Goal: Task Accomplishment & Management: Manage account settings

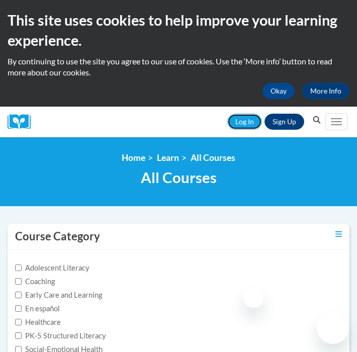
click at [243, 116] on link "Log In" at bounding box center [244, 122] width 35 height 16
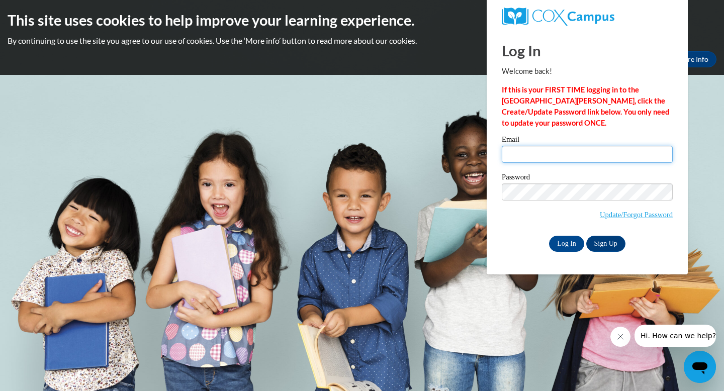
click at [542, 160] on input "Email" at bounding box center [586, 154] width 171 height 17
type input "[EMAIL_ADDRESS][DOMAIN_NAME]"
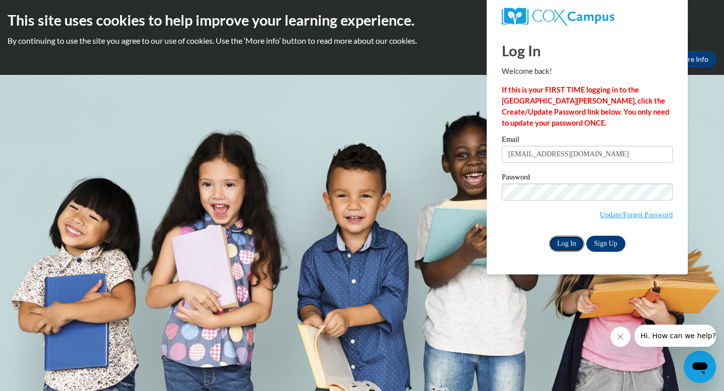
click at [568, 236] on input "Log In" at bounding box center [566, 244] width 35 height 16
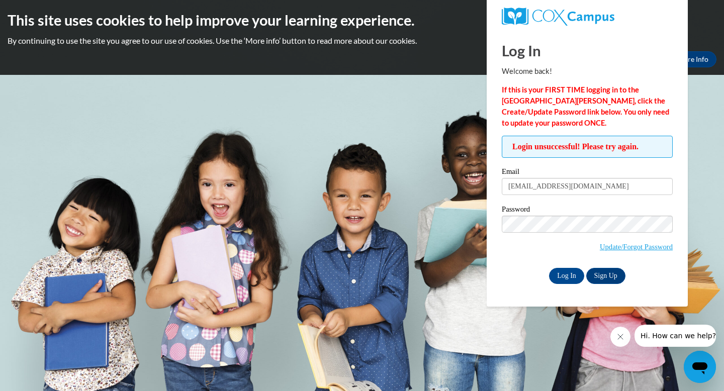
click at [516, 254] on span "Update/Forgot Password" at bounding box center [586, 237] width 171 height 42
click at [621, 249] on link "Update/Forgot Password" at bounding box center [635, 247] width 73 height 8
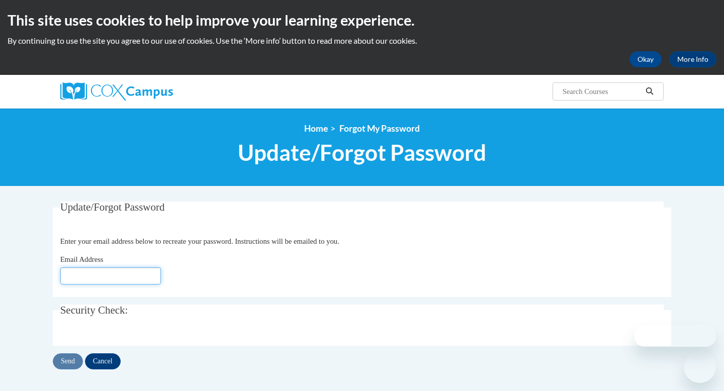
click at [103, 280] on input "Email Address" at bounding box center [110, 275] width 100 height 17
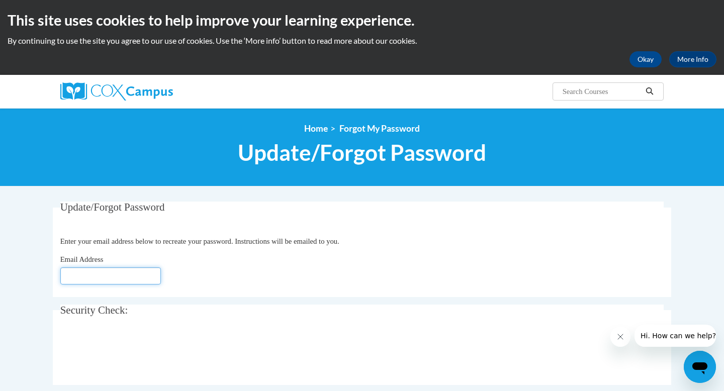
type input "[EMAIL_ADDRESS][DOMAIN_NAME]"
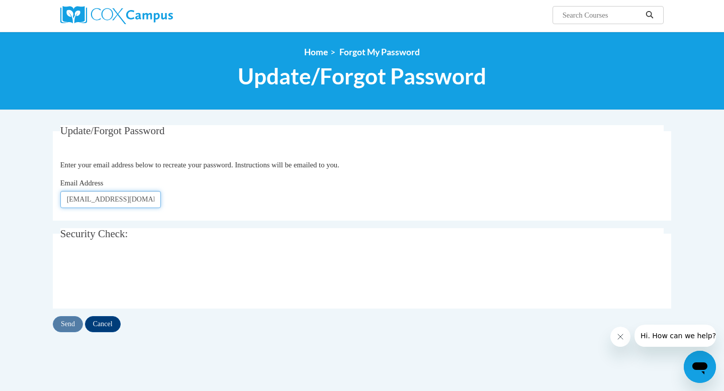
scroll to position [93, 0]
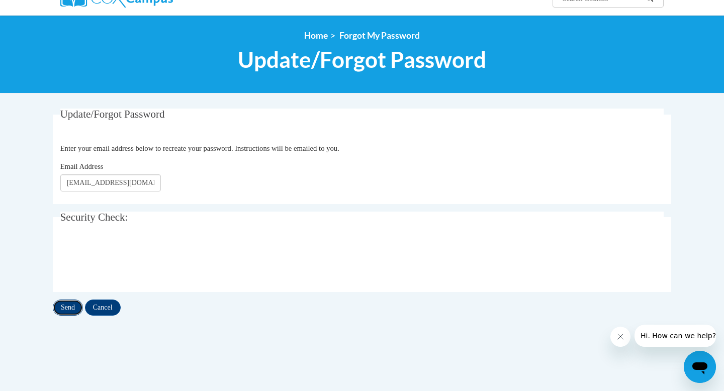
click at [68, 311] on input "Send" at bounding box center [68, 307] width 30 height 16
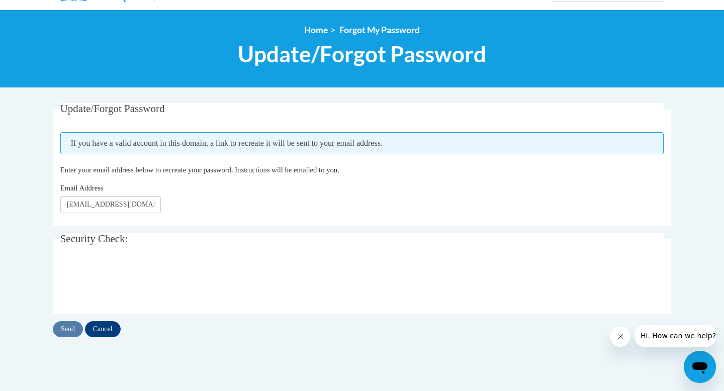
scroll to position [98, 0]
